Goal: Navigation & Orientation: Find specific page/section

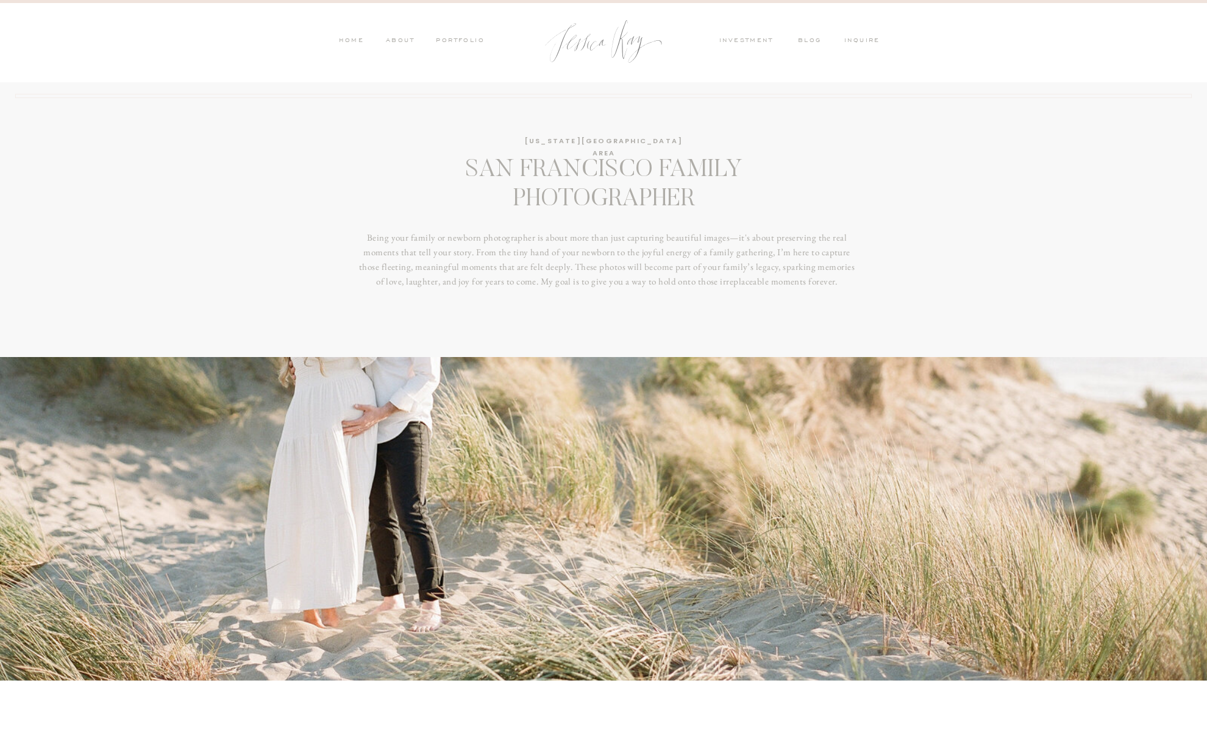
click at [766, 39] on nav "investment" at bounding box center [749, 41] width 60 height 11
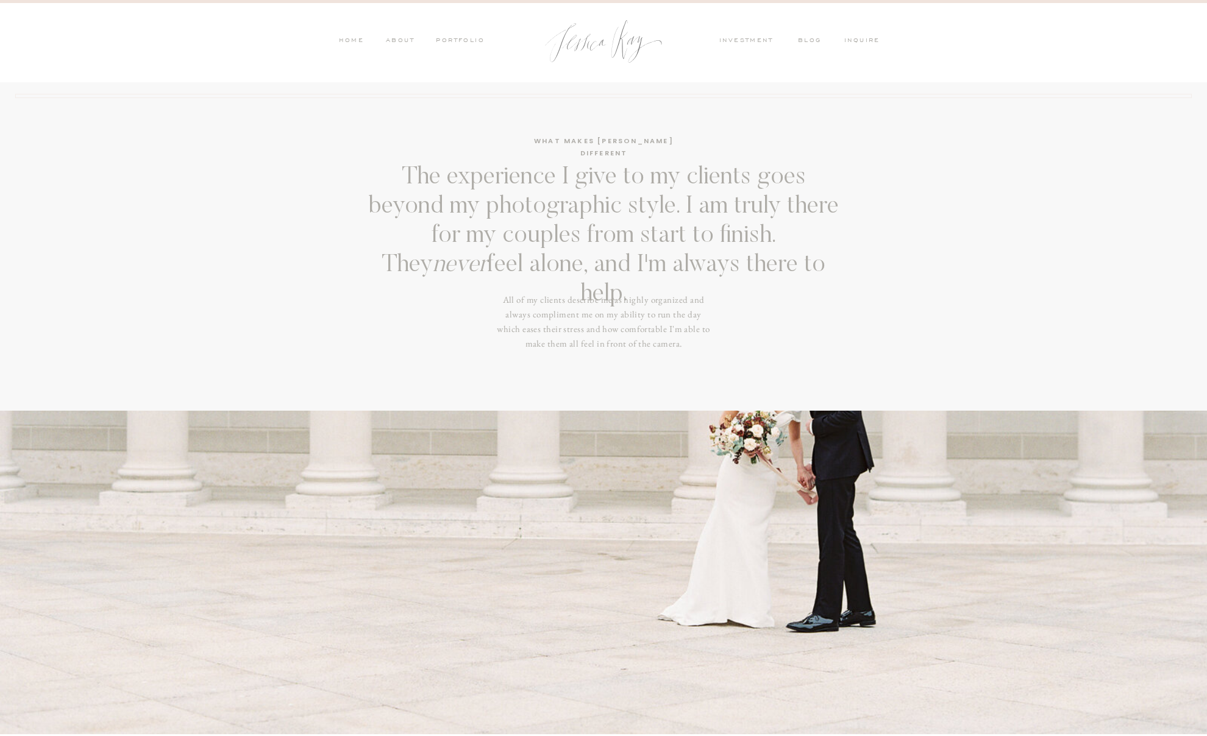
click at [475, 37] on nav "PORTFOLIO" at bounding box center [459, 41] width 51 height 11
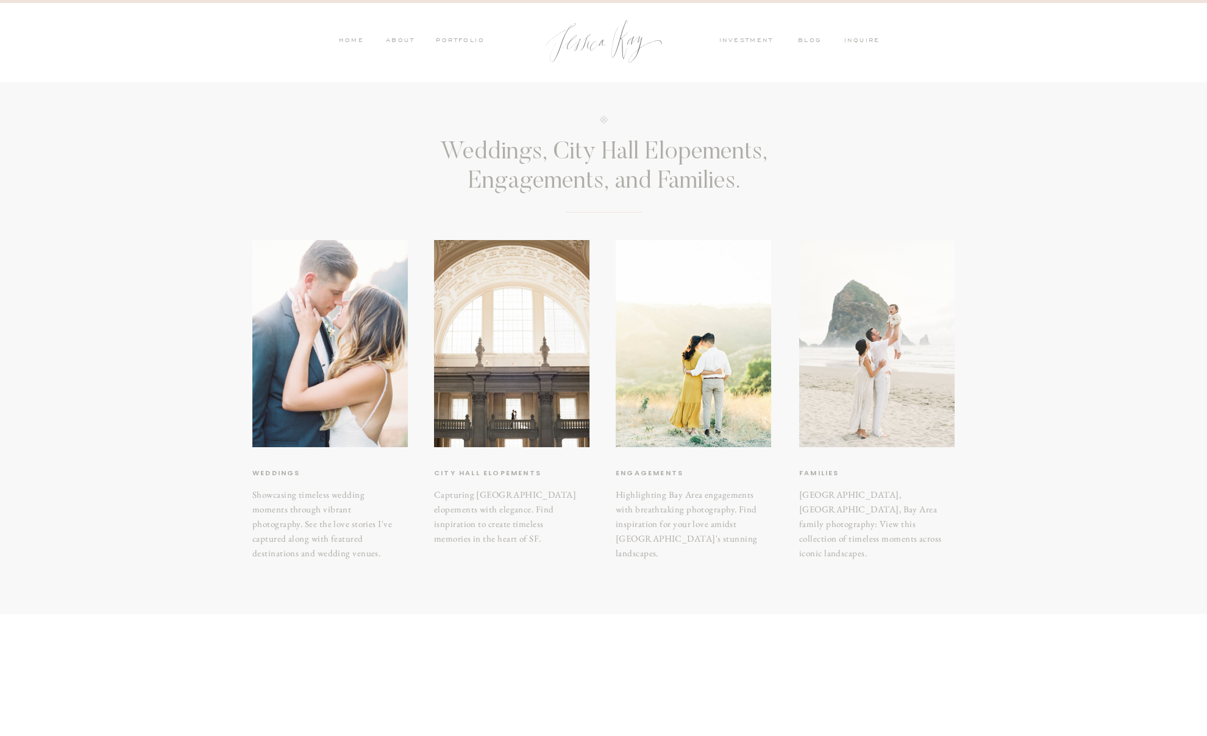
click at [880, 352] on div at bounding box center [876, 343] width 155 height 207
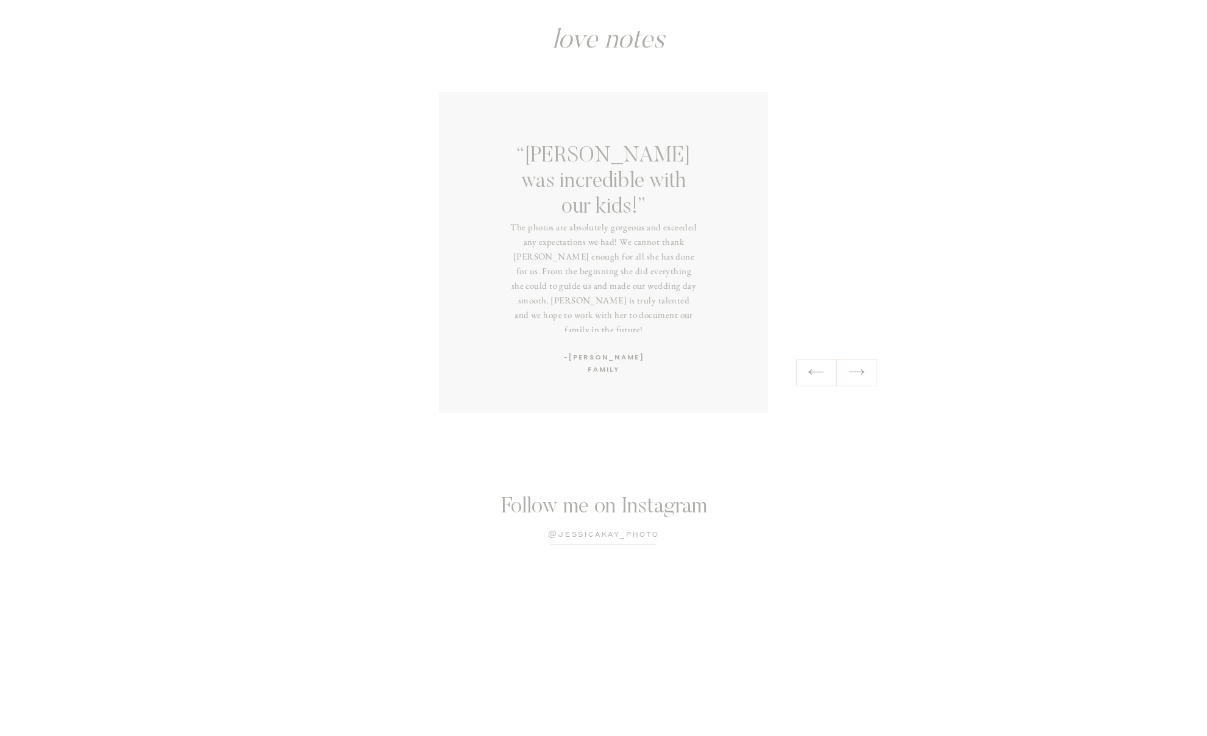
scroll to position [1910, 0]
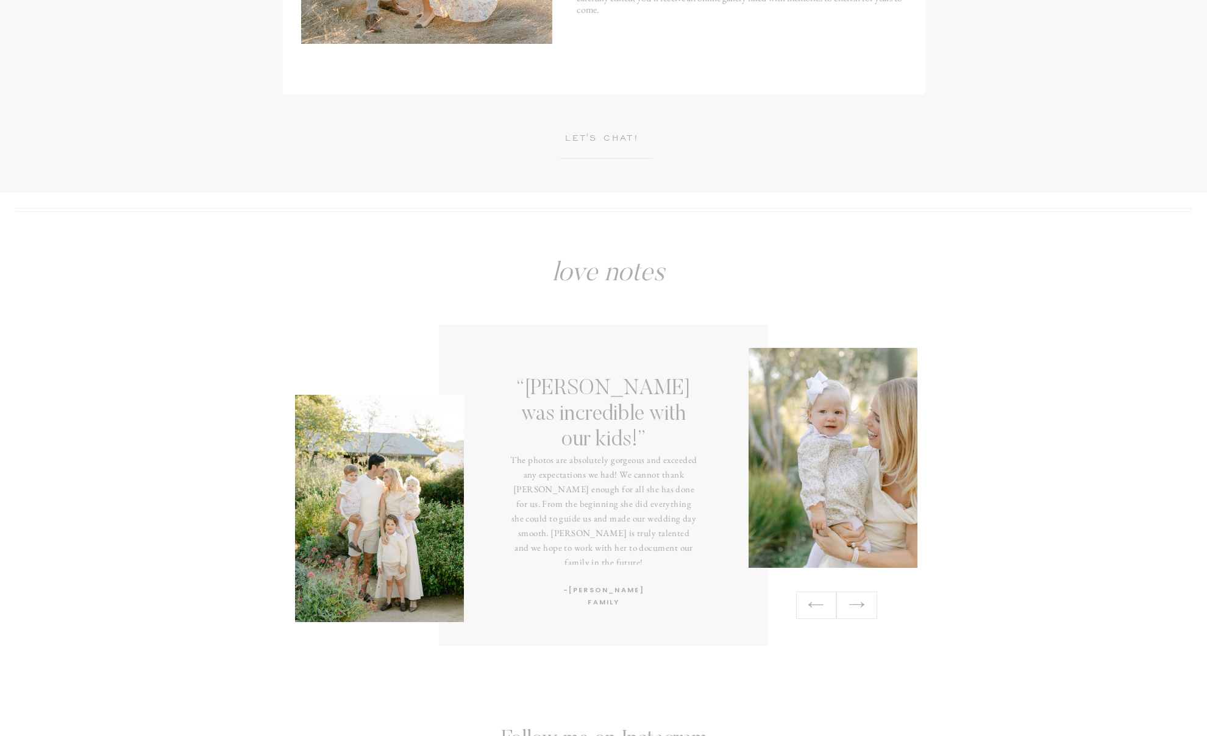
click at [853, 607] on icon at bounding box center [857, 605] width 18 height 19
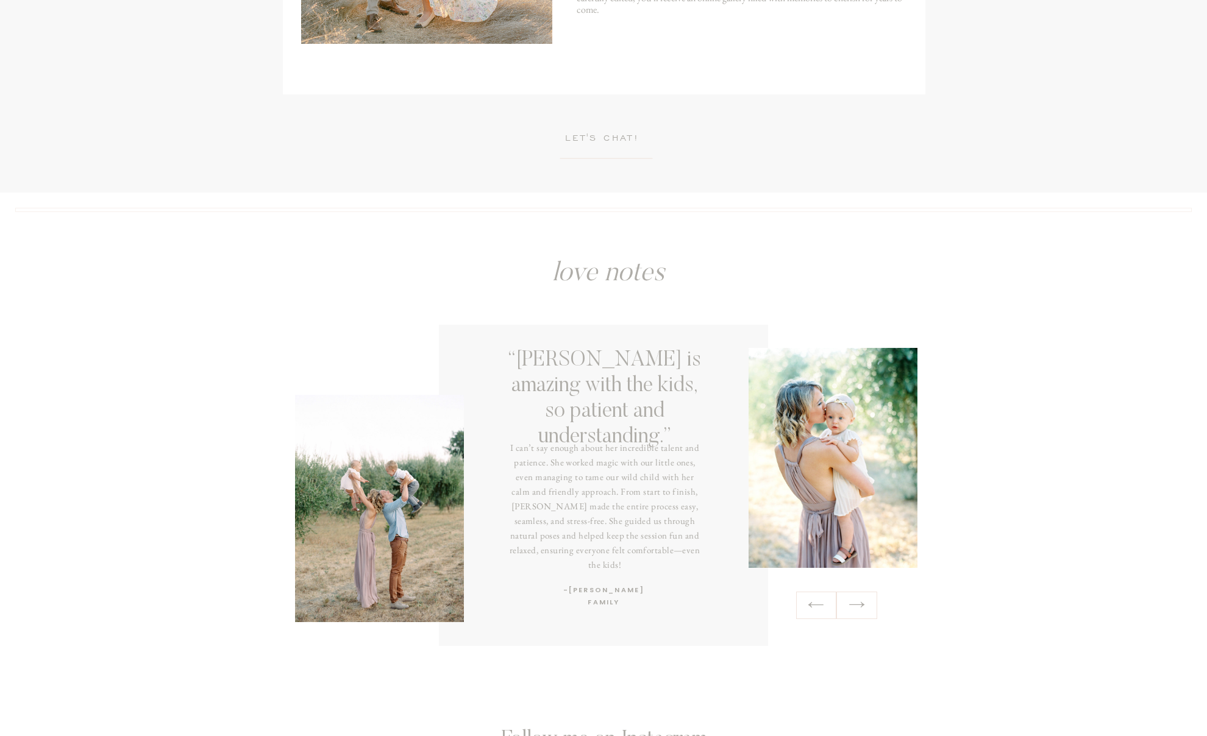
click at [853, 607] on icon at bounding box center [857, 605] width 18 height 19
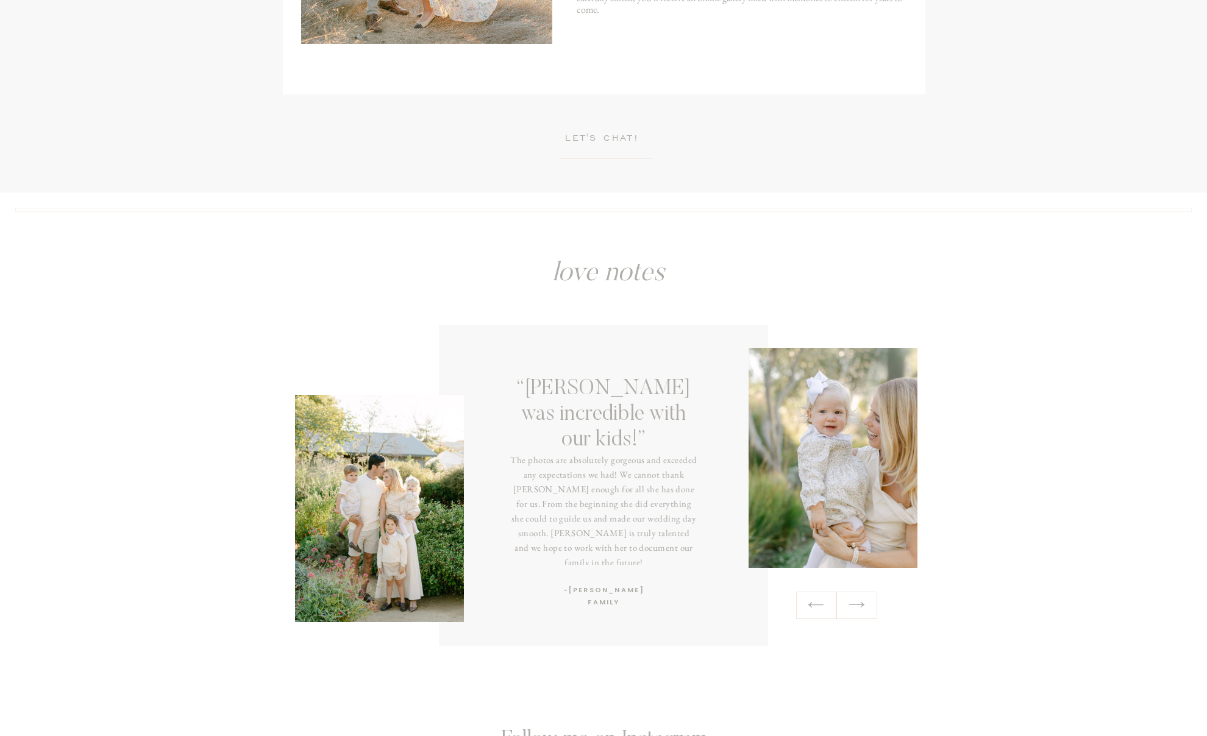
click at [853, 607] on icon at bounding box center [857, 605] width 18 height 19
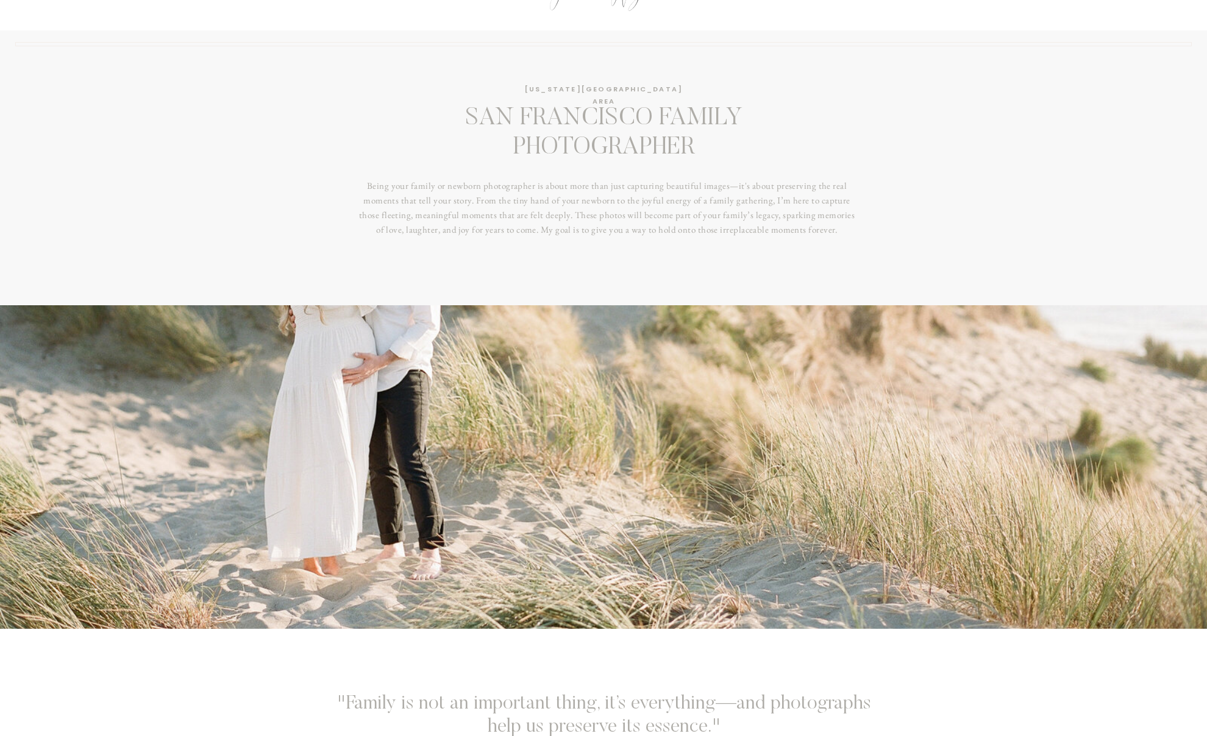
scroll to position [0, 0]
